Goal: Task Accomplishment & Management: Manage account settings

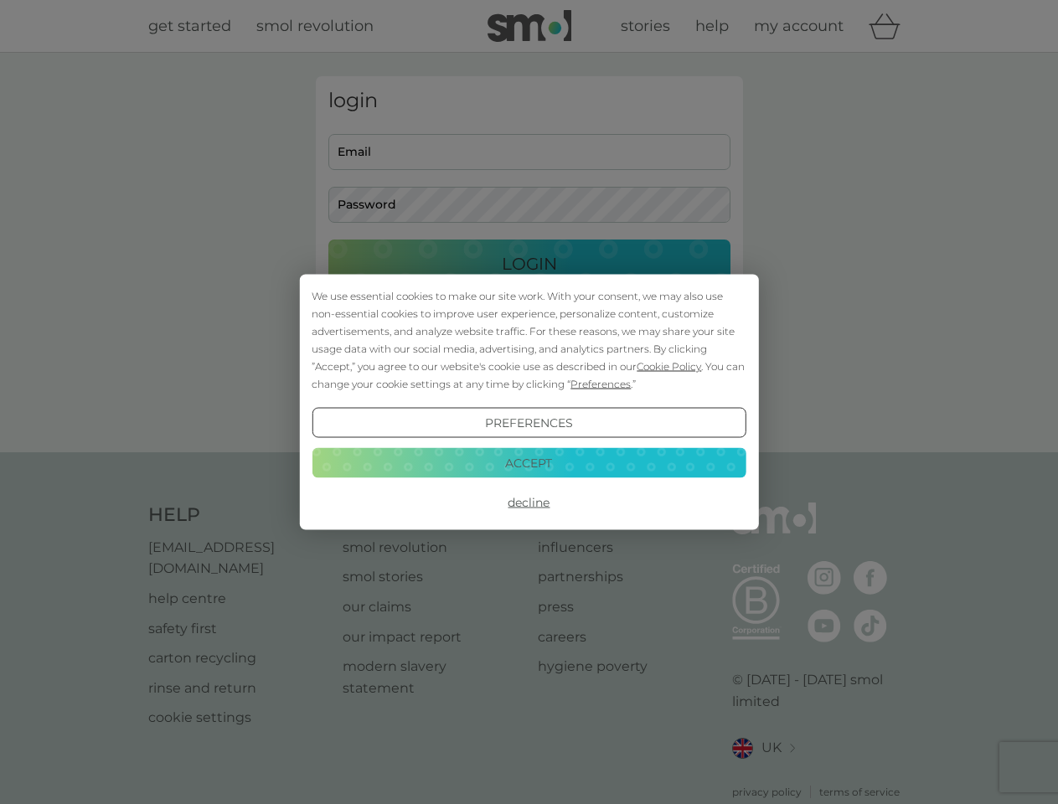
click at [669, 366] on span "Cookie Policy" at bounding box center [669, 366] width 65 height 13
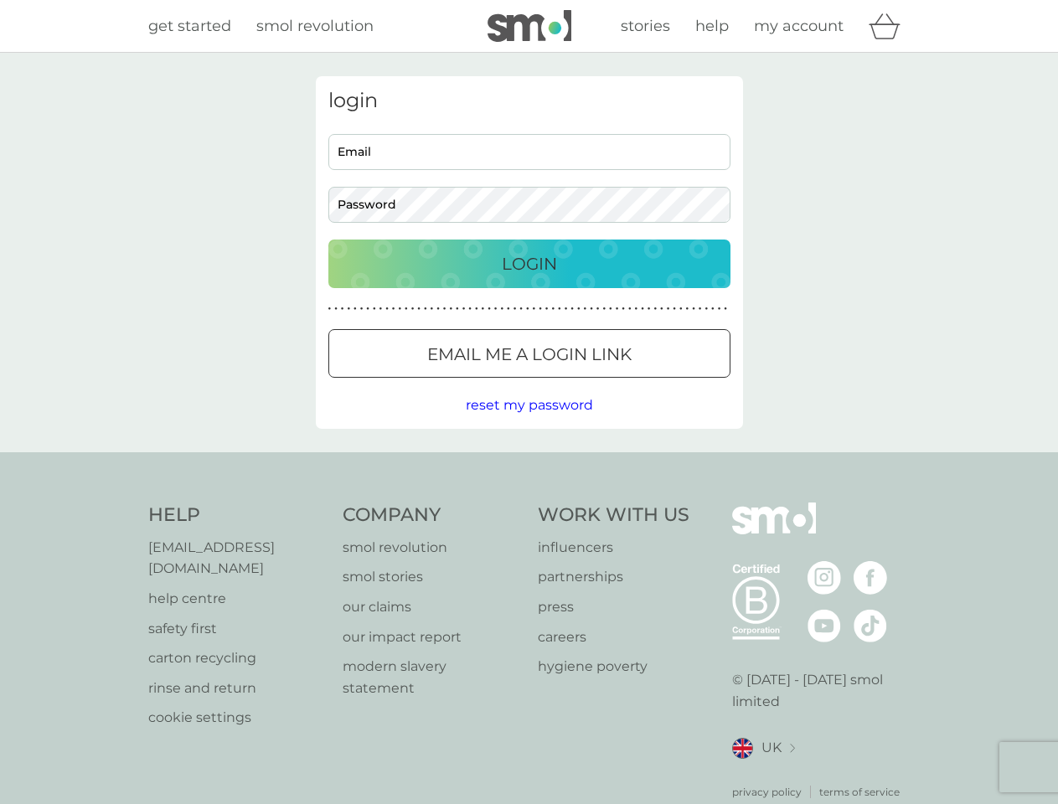
click at [599, 384] on div "login Email Password Login ● ● ● ● ● ● ● ● ● ● ● ● ● ● ● ● ● ● ● ● ● ● ● ● ● ● …" at bounding box center [529, 252] width 427 height 353
click at [529, 423] on div "login Email Password Login ● ● ● ● ● ● ● ● ● ● ● ● ● ● ● ● ● ● ● ● ● ● ● ● ● ● …" at bounding box center [529, 252] width 427 height 353
click at [529, 503] on div "Help [EMAIL_ADDRESS][DOMAIN_NAME] help centre safety first carton recycling rin…" at bounding box center [529, 651] width 762 height 297
click at [529, 462] on div "Help [EMAIL_ADDRESS][DOMAIN_NAME] help centre safety first carton recycling rin…" at bounding box center [529, 651] width 1058 height 398
